Goal: Information Seeking & Learning: Check status

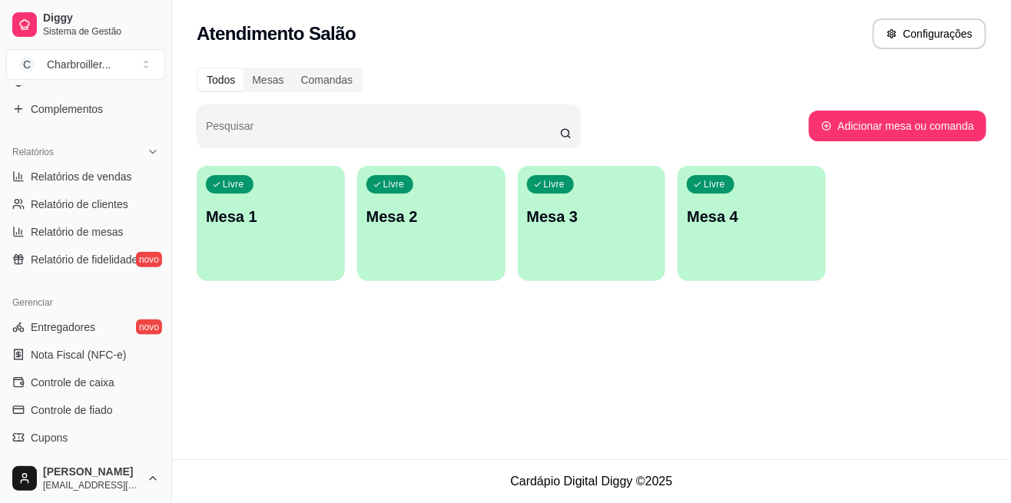
scroll to position [423, 0]
click at [40, 329] on span "Entregadores" at bounding box center [63, 326] width 65 height 15
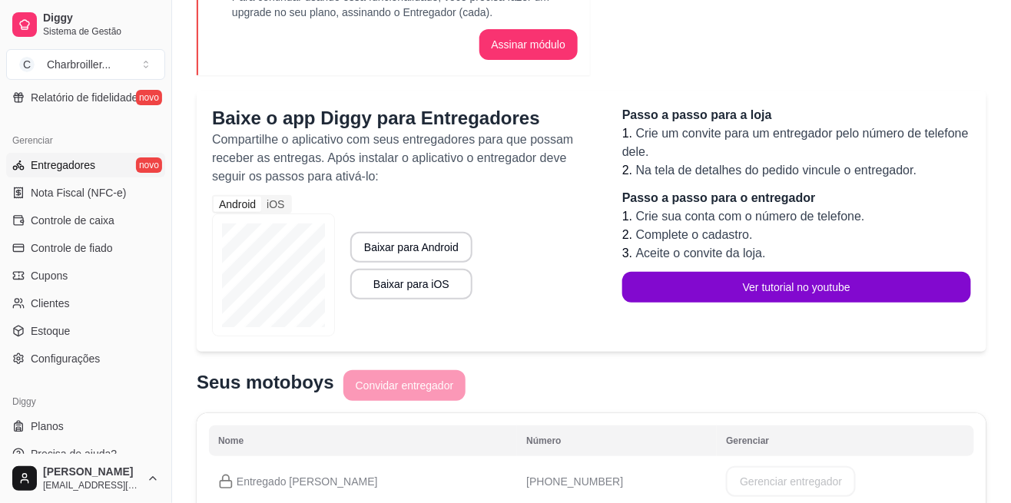
scroll to position [601, 0]
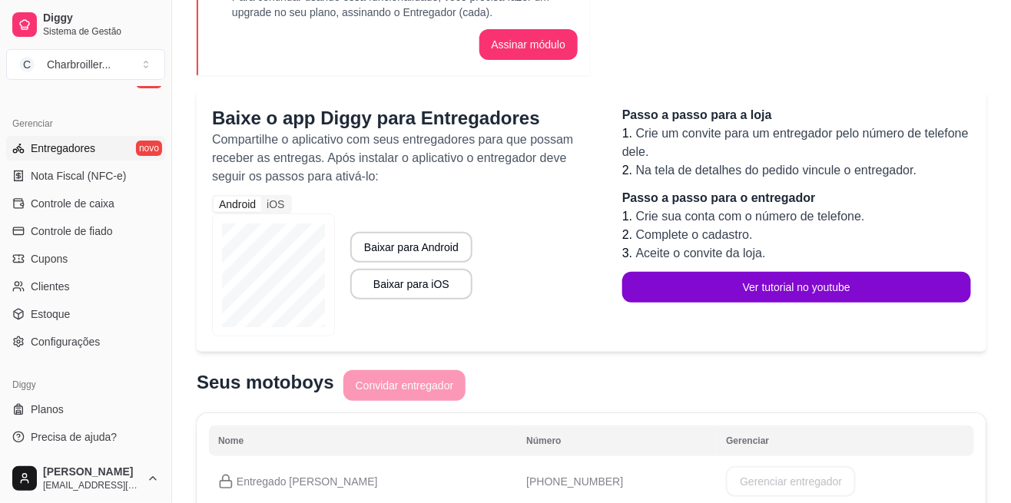
click at [31, 318] on span "Estoque" at bounding box center [50, 314] width 39 height 15
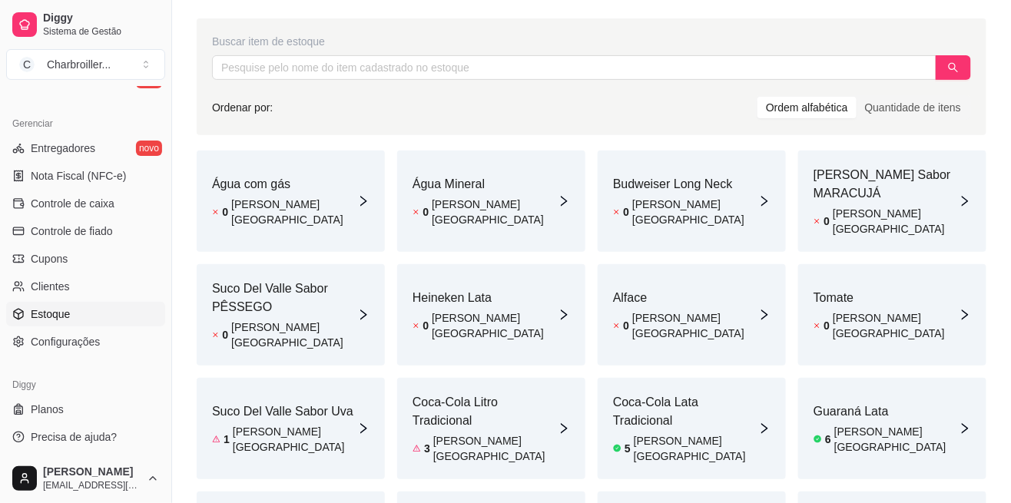
scroll to position [268, 0]
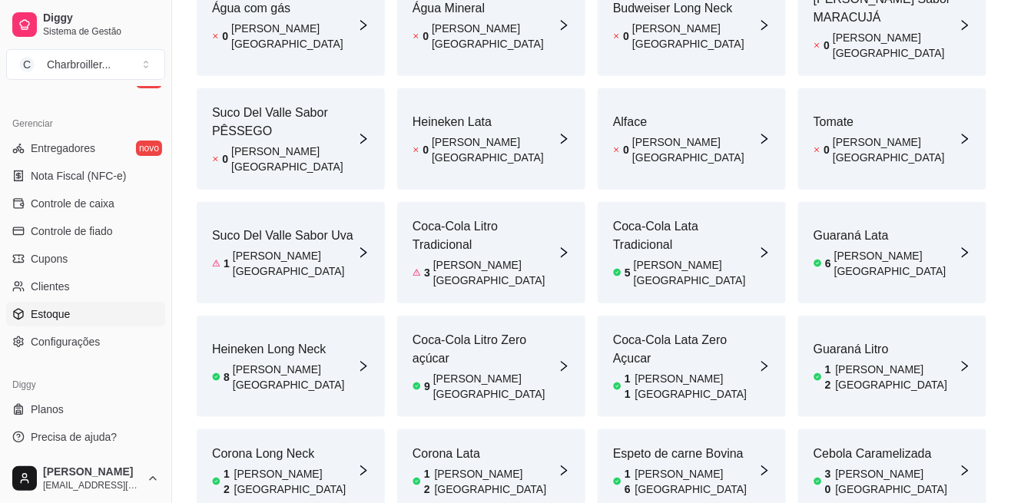
click at [40, 337] on span "Configurações" at bounding box center [65, 341] width 69 height 15
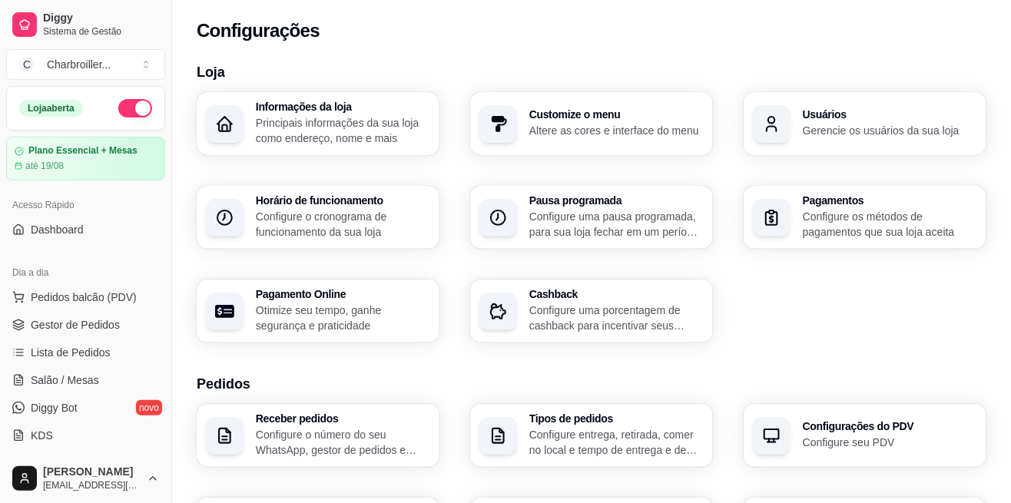
click at [51, 301] on span "Pedidos balcão (PDV)" at bounding box center [84, 297] width 106 height 15
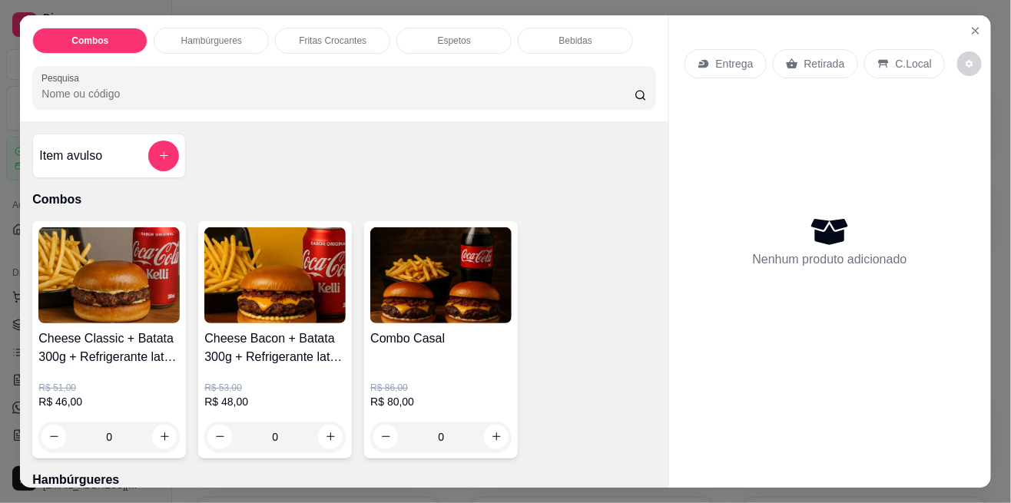
click at [970, 37] on icon "Close" at bounding box center [976, 31] width 12 height 12
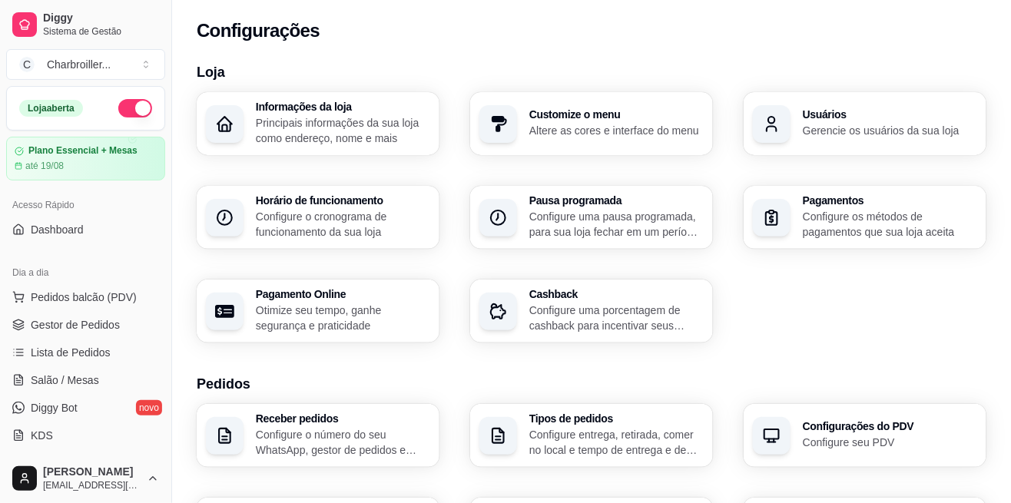
click at [34, 231] on span "Dashboard" at bounding box center [57, 229] width 53 height 15
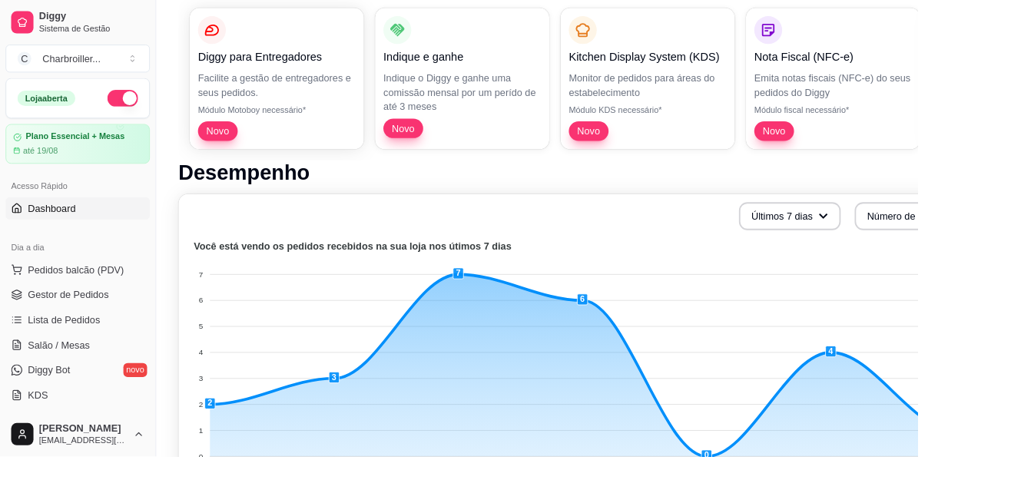
scroll to position [167, 0]
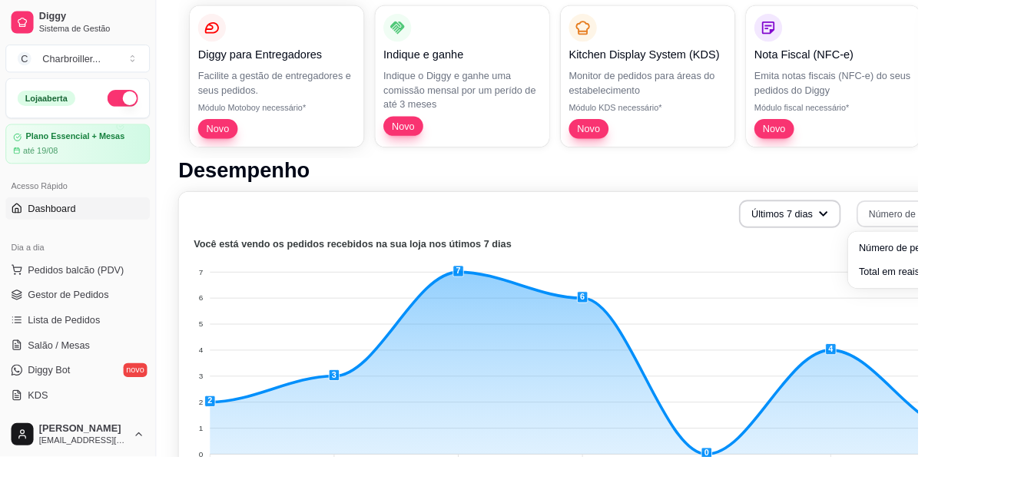
click at [1011, 274] on foreignobject at bounding box center [643, 395] width 875 height 269
click at [1011, 293] on span "Total em reais de pedidos" at bounding box center [1012, 298] width 124 height 15
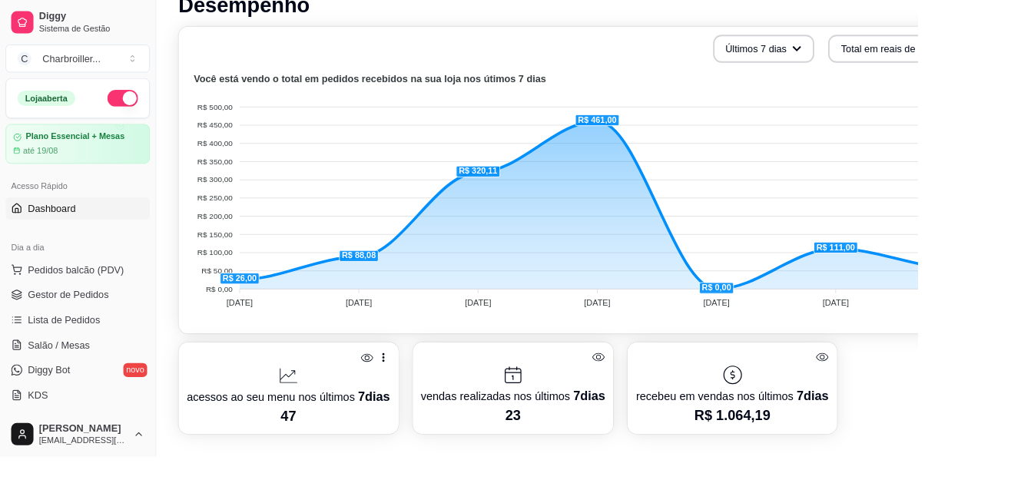
scroll to position [329, 0]
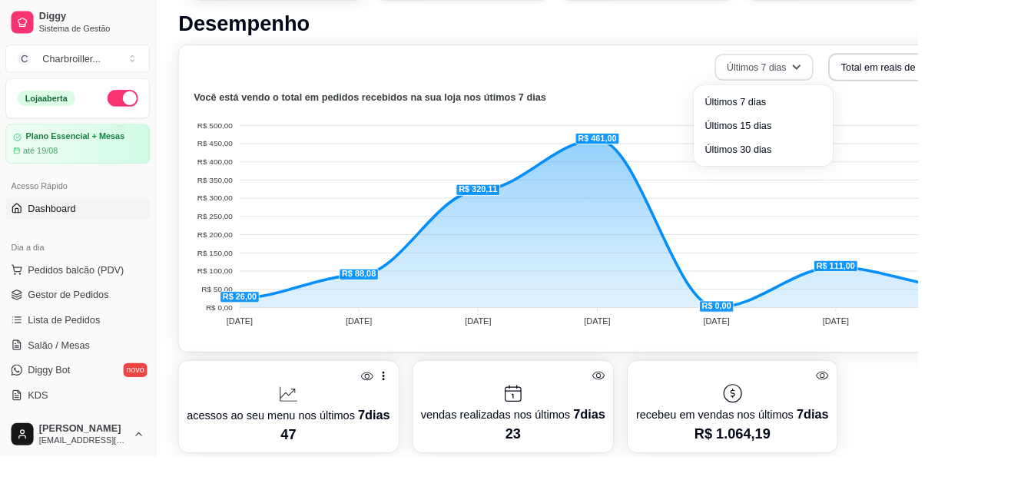
click at [874, 58] on div "Últimos 7 dias Total em reais de pedidos" at bounding box center [643, 73] width 875 height 31
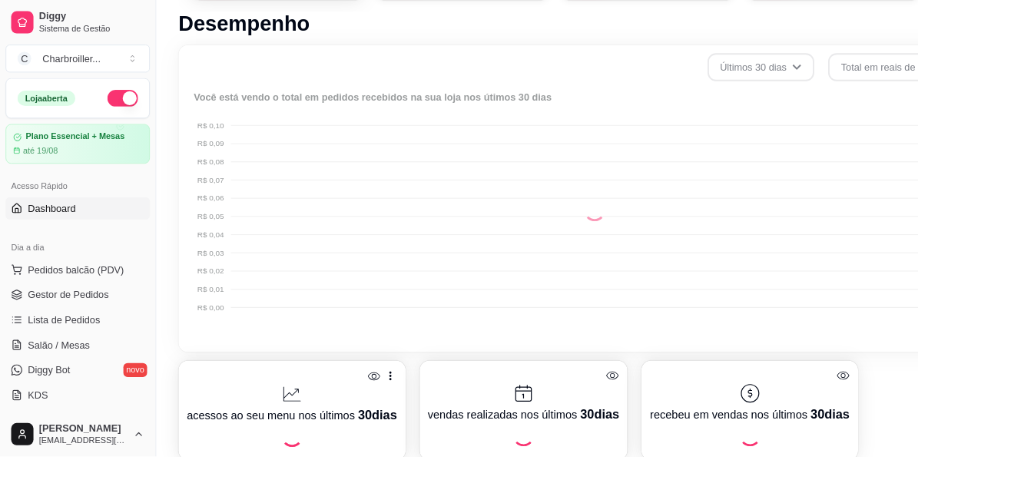
click at [858, 166] on span "Últimos 30 dias" at bounding box center [842, 161] width 124 height 15
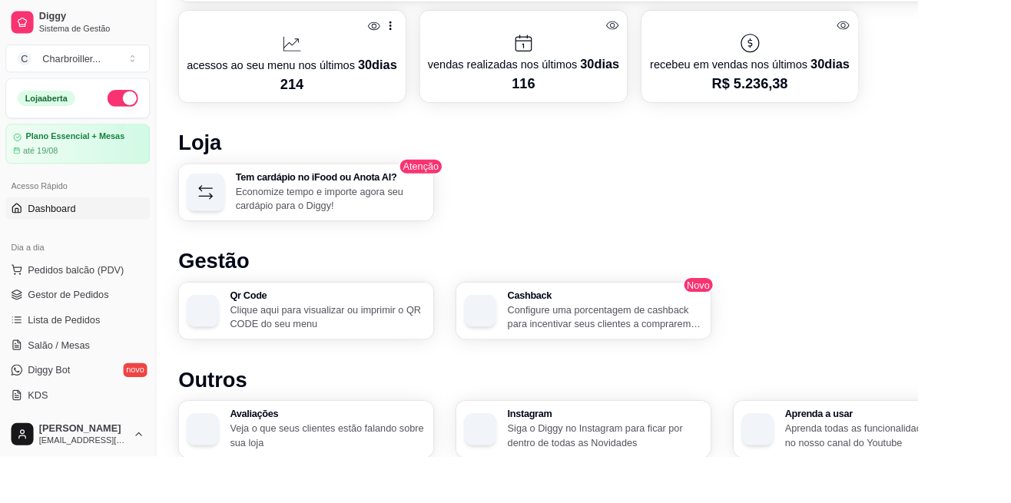
scroll to position [732, 0]
